Goal: Task Accomplishment & Management: Manage account settings

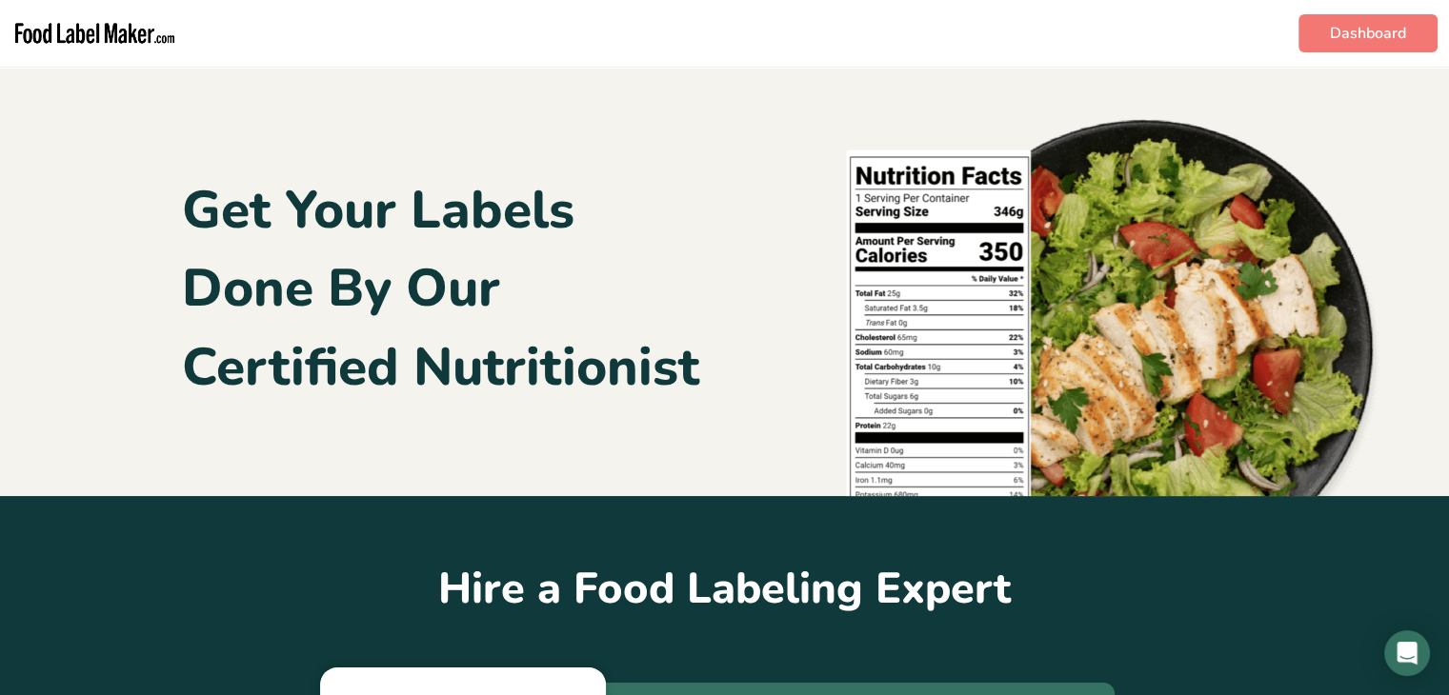
click at [65, 30] on img "main navigation" at bounding box center [94, 33] width 167 height 51
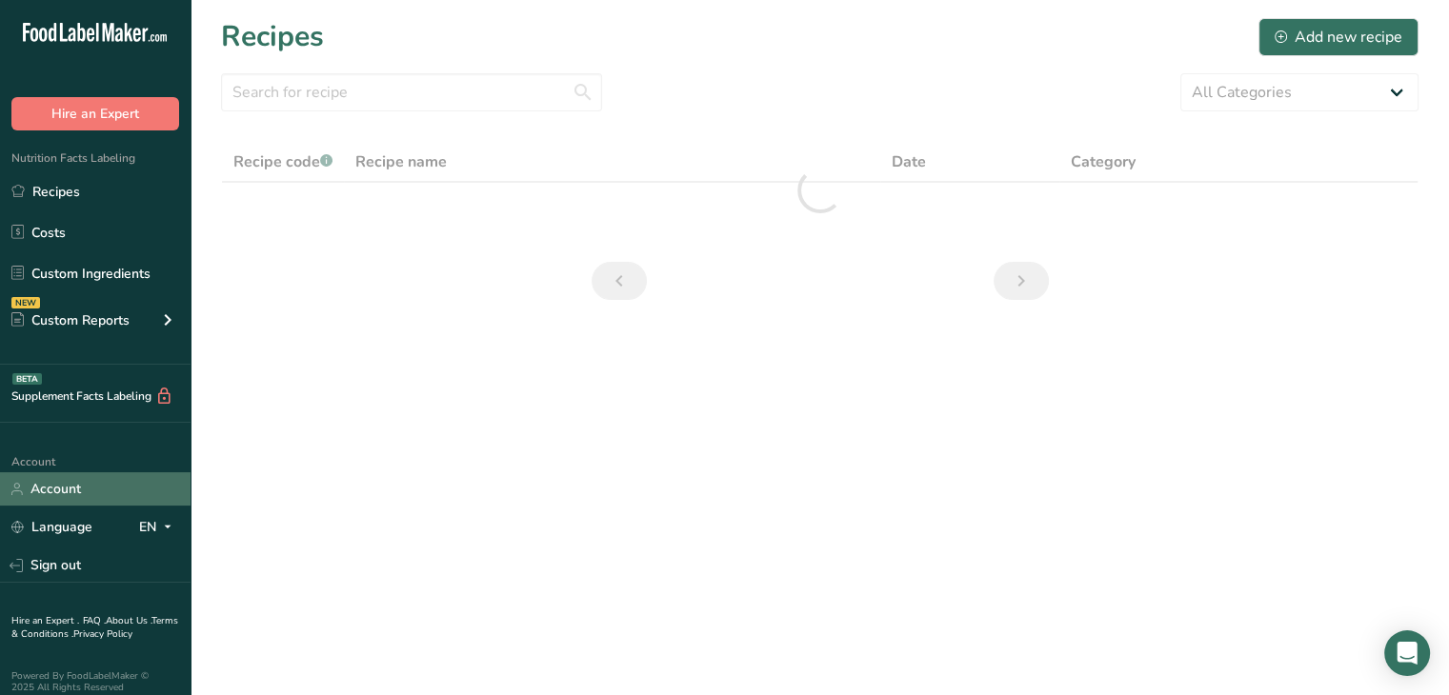
click at [86, 501] on link "Account" at bounding box center [95, 488] width 191 height 33
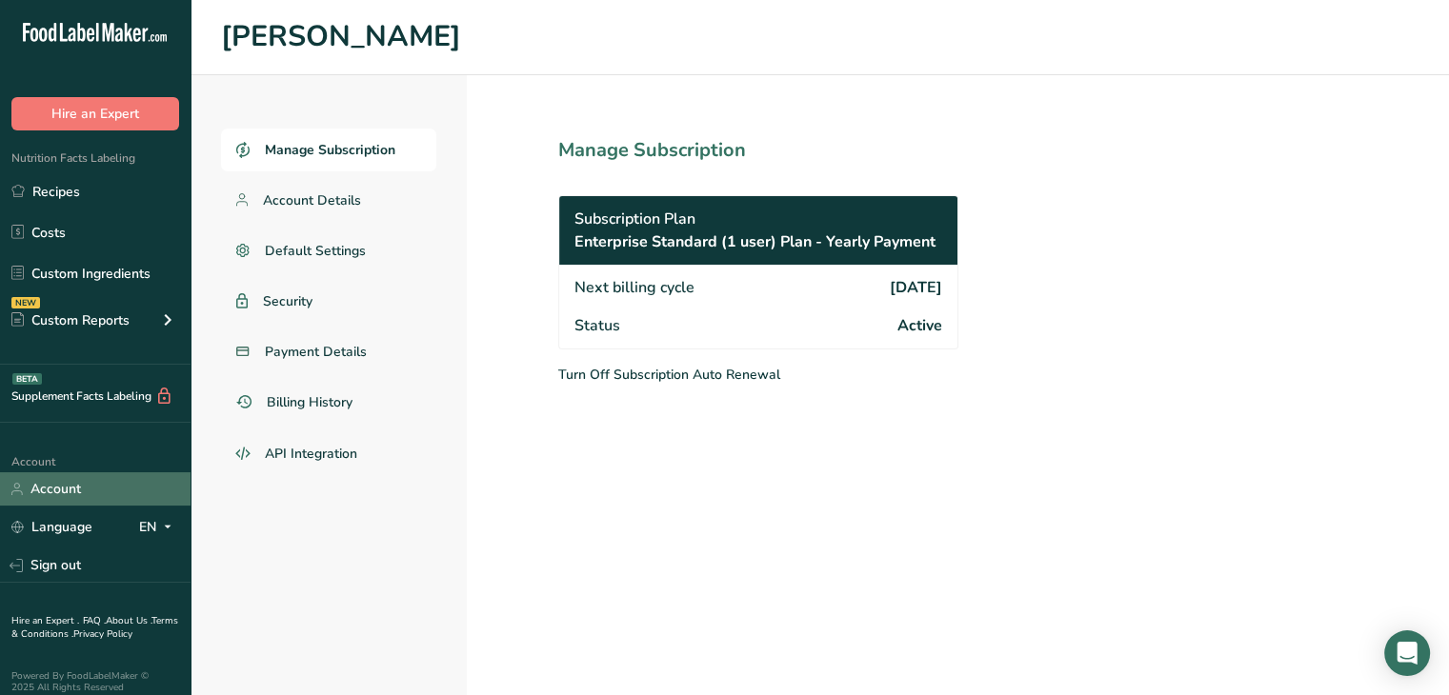
click at [78, 491] on link "Account" at bounding box center [95, 488] width 191 height 33
click at [309, 241] on span "Default Settings" at bounding box center [316, 251] width 102 height 20
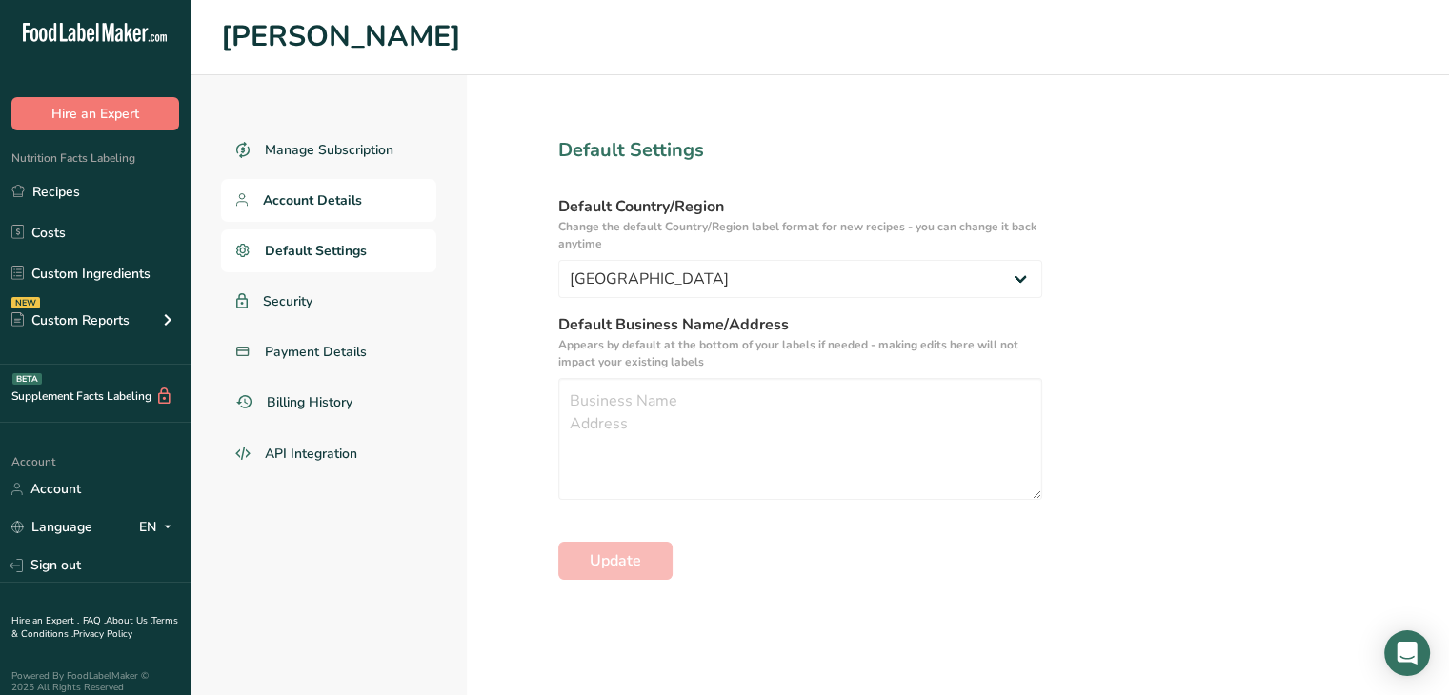
click at [282, 200] on span "Account Details" at bounding box center [312, 201] width 99 height 20
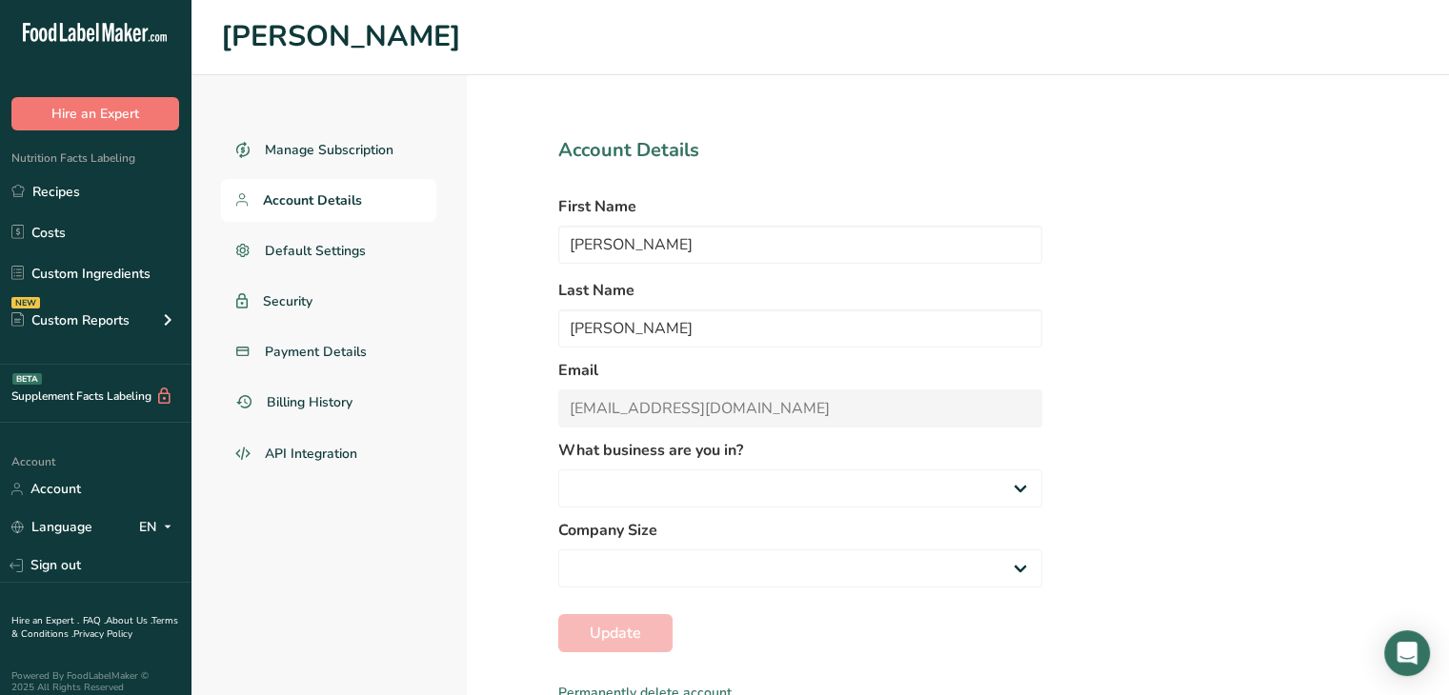
select select
select select "8"
select select "2"
click at [316, 437] on link "API Integration" at bounding box center [328, 455] width 215 height 46
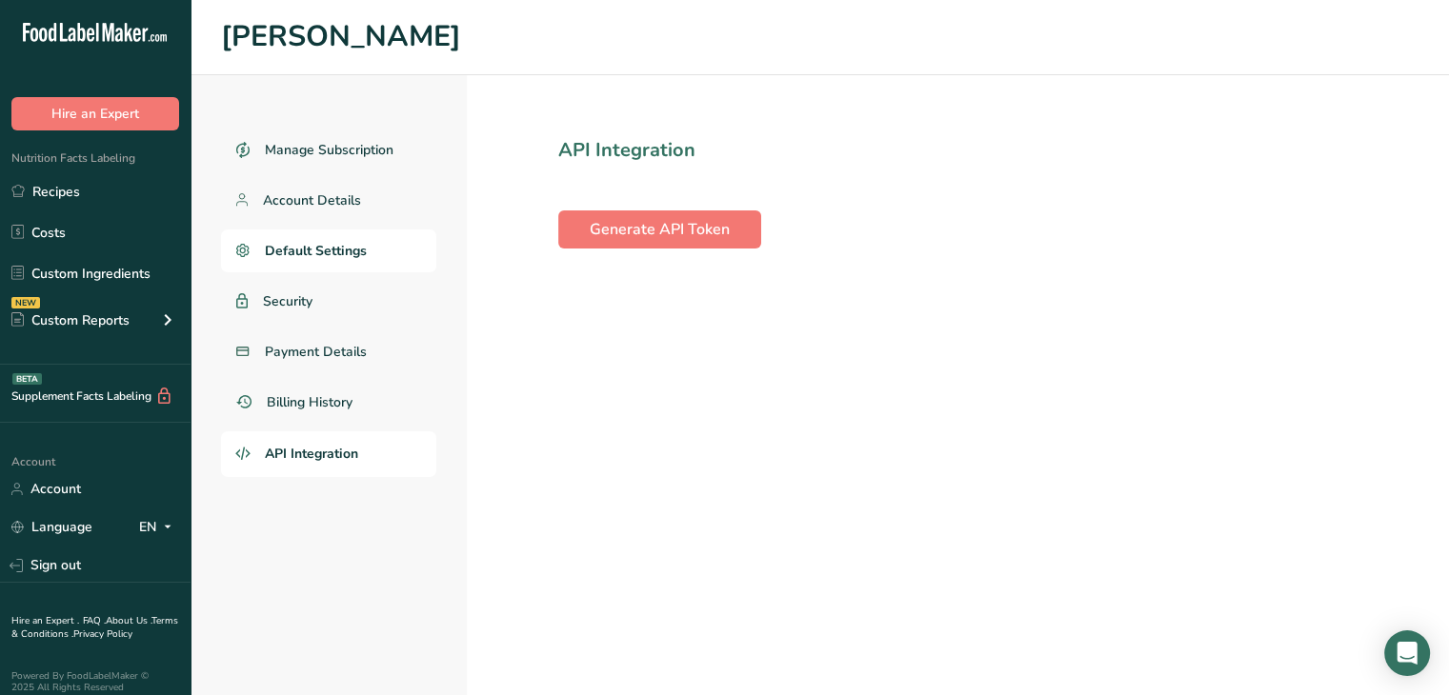
click at [351, 254] on span "Default Settings" at bounding box center [316, 251] width 102 height 20
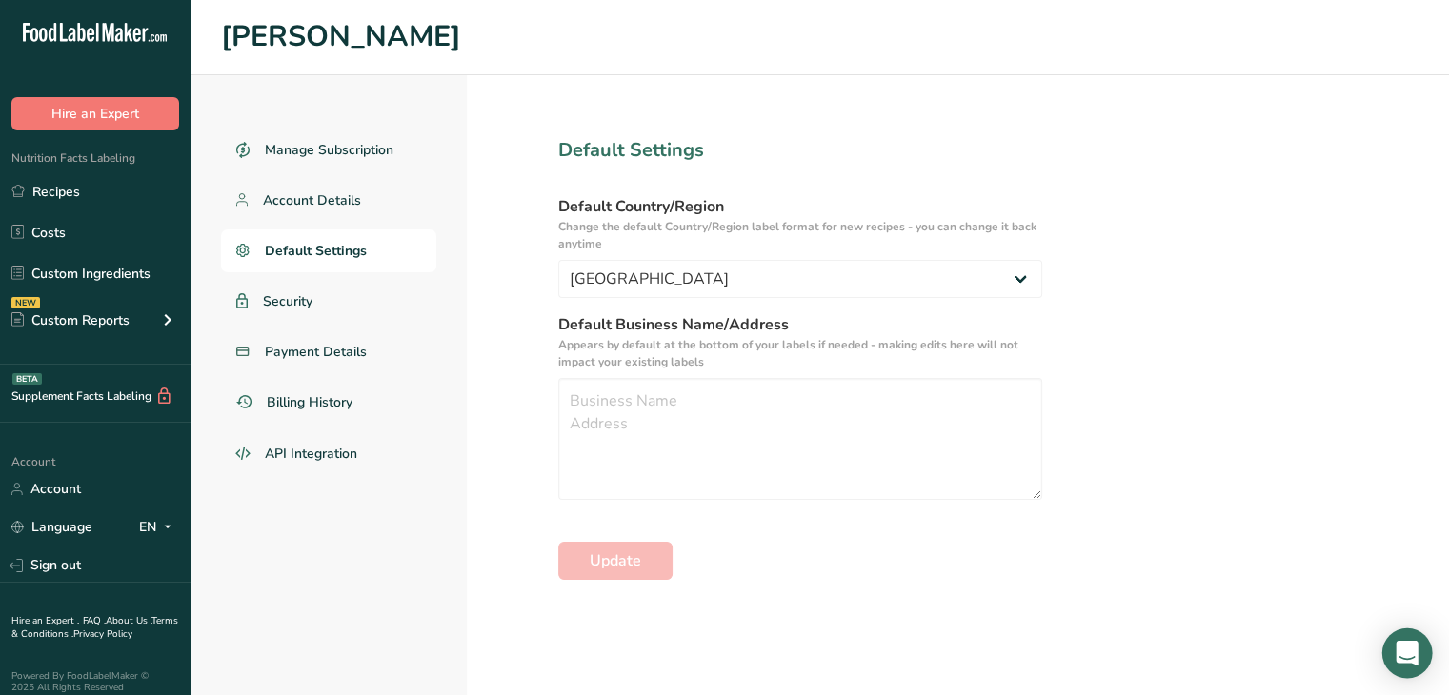
click at [1406, 653] on icon "Open Intercom Messenger" at bounding box center [1407, 653] width 22 height 25
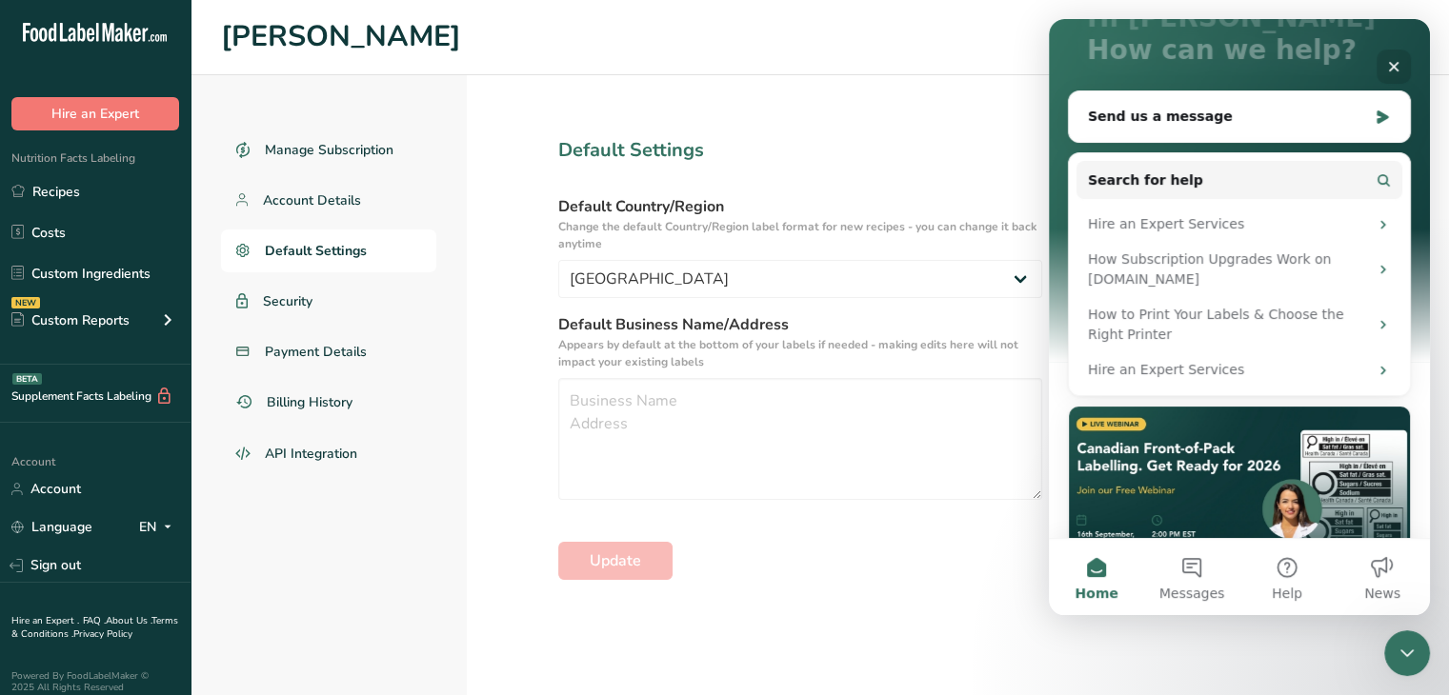
scroll to position [250, 0]
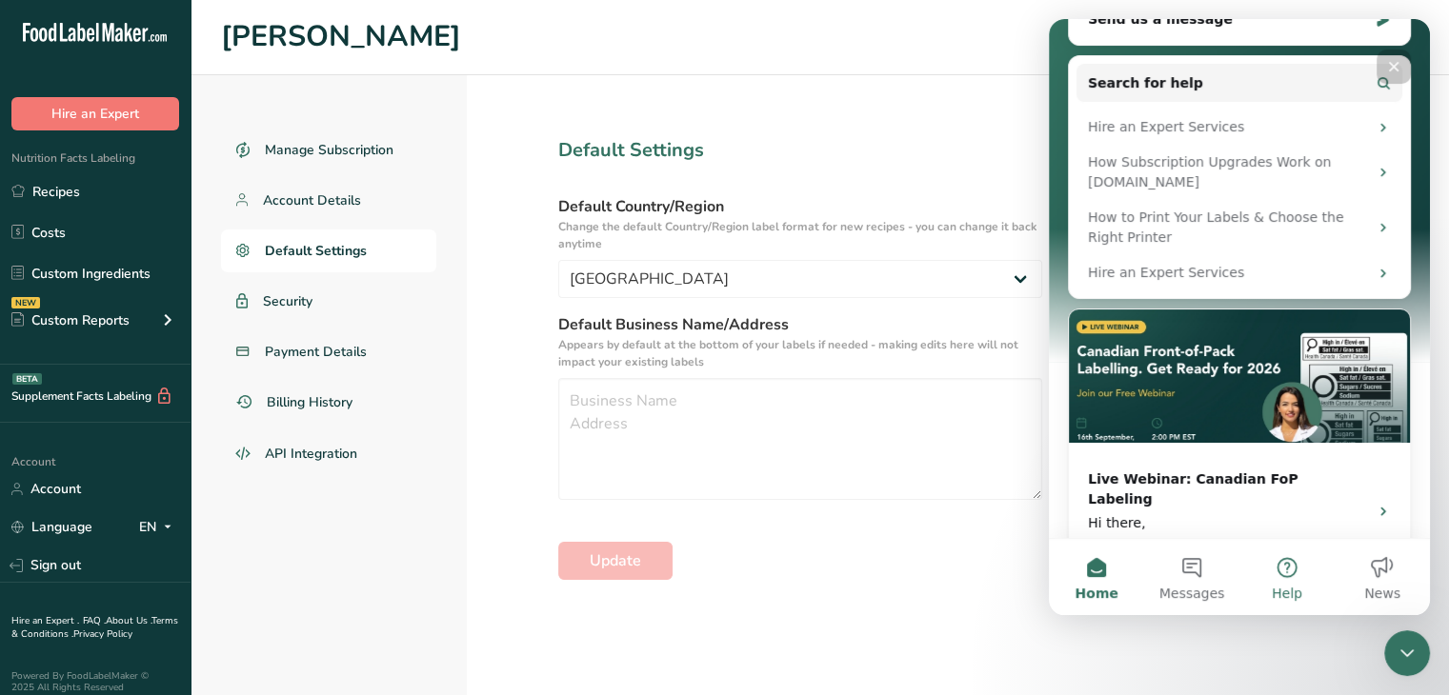
click at [1279, 587] on span "Help" at bounding box center [1287, 593] width 30 height 13
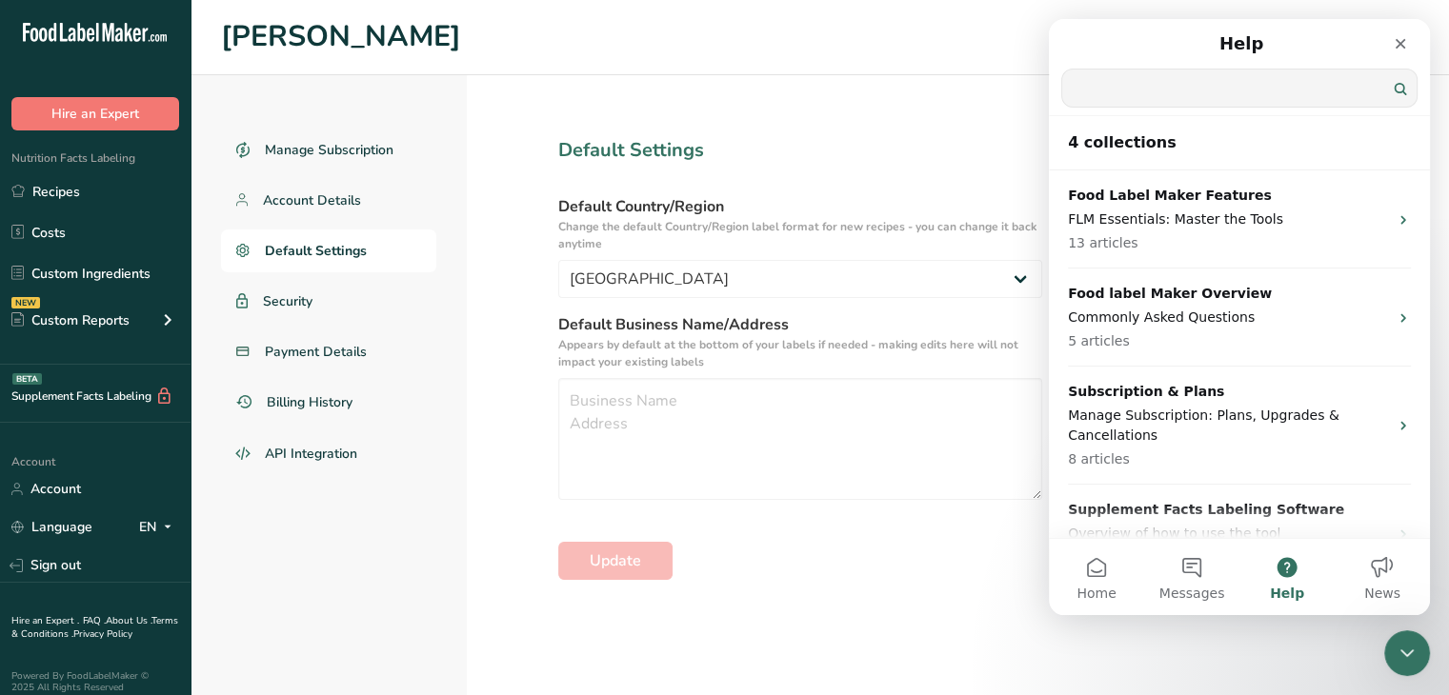
click at [1175, 85] on input "Search for help" at bounding box center [1239, 88] width 354 height 37
type input "change font"
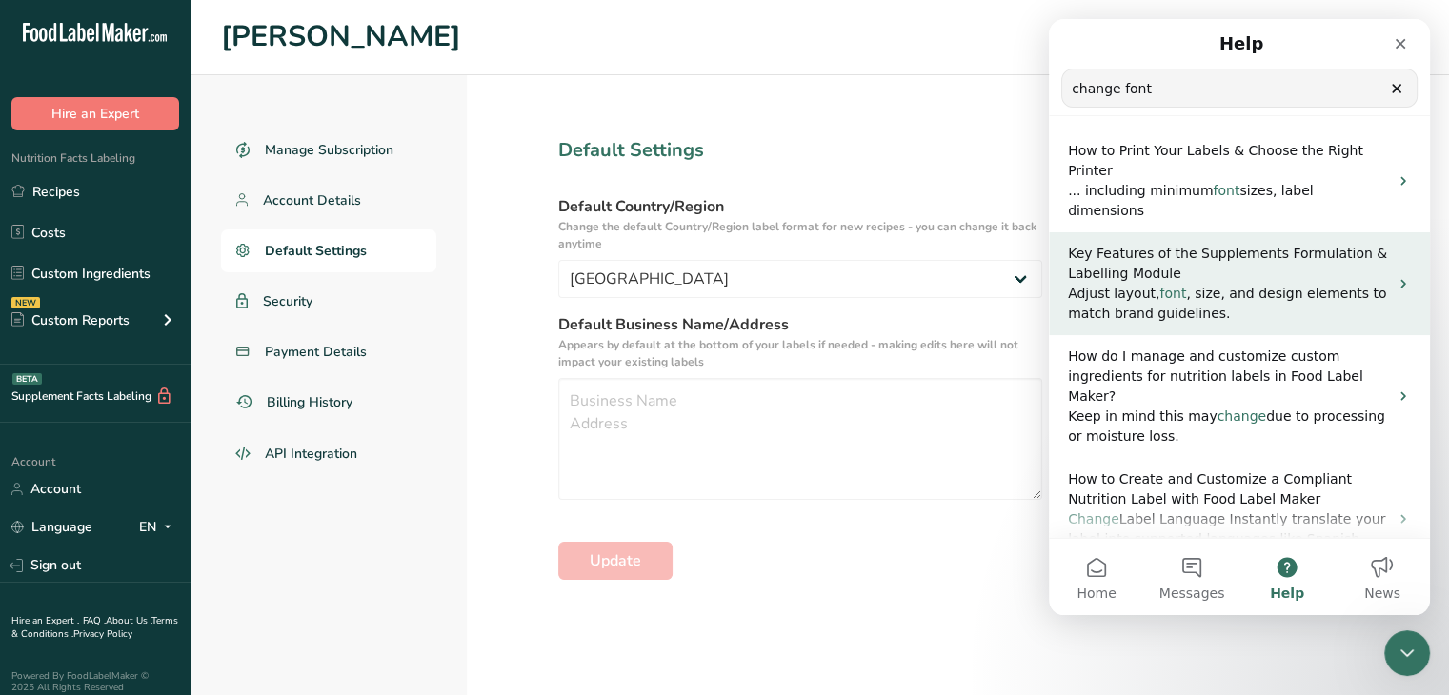
click at [1382, 234] on div "Key Features of the Supplements Formulation & Labelling Module Adjust layout, f…" at bounding box center [1239, 283] width 381 height 103
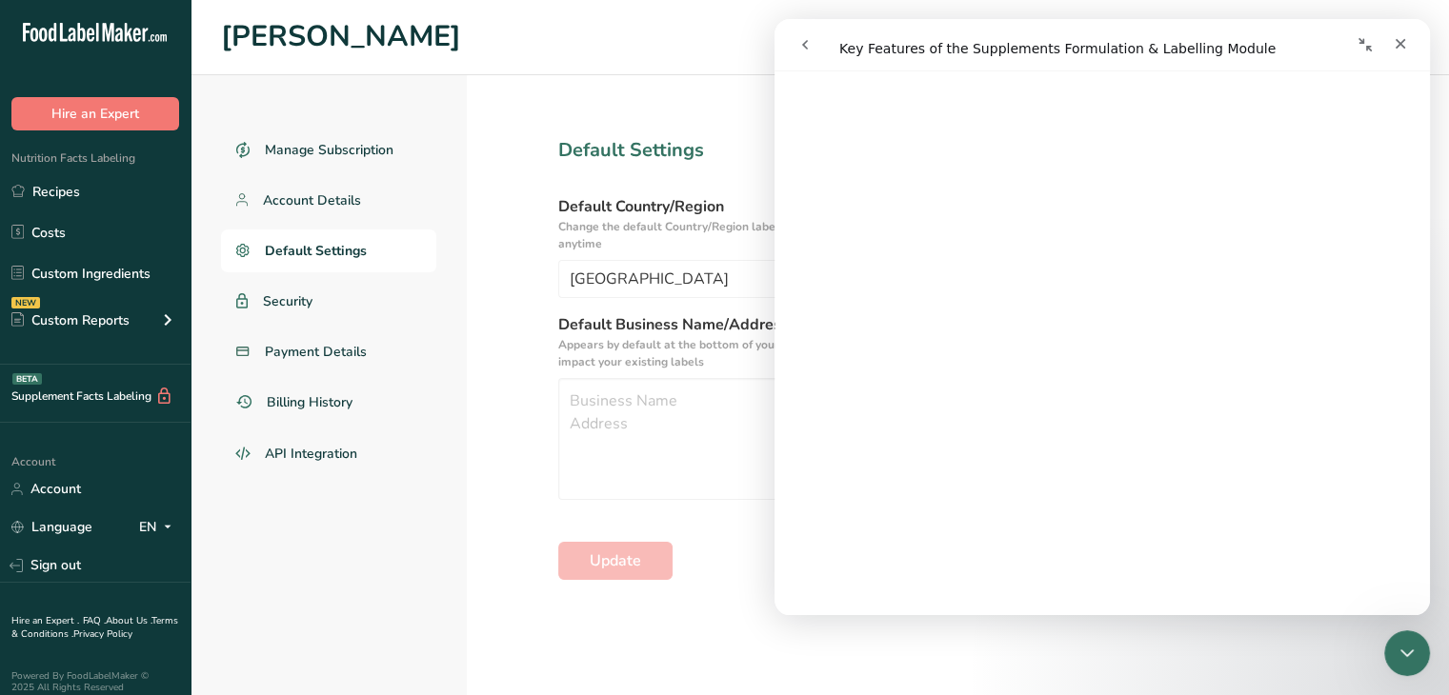
scroll to position [0, 0]
